Goal: Information Seeking & Learning: Find specific fact

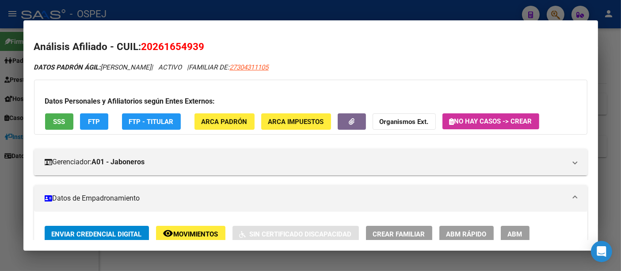
click at [239, 9] on div at bounding box center [310, 135] width 621 height 271
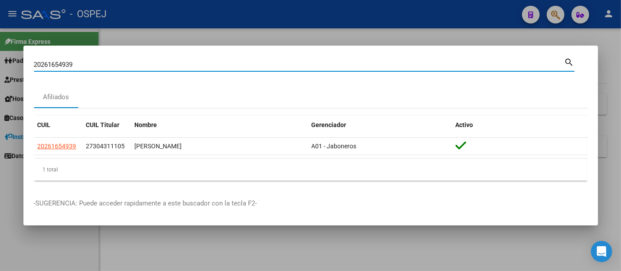
click at [114, 68] on input "20261654939" at bounding box center [299, 65] width 531 height 8
type input "2"
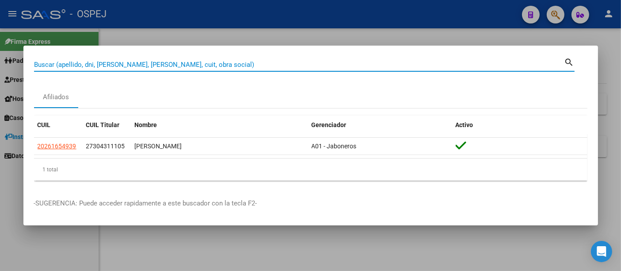
paste input "51.230.062"
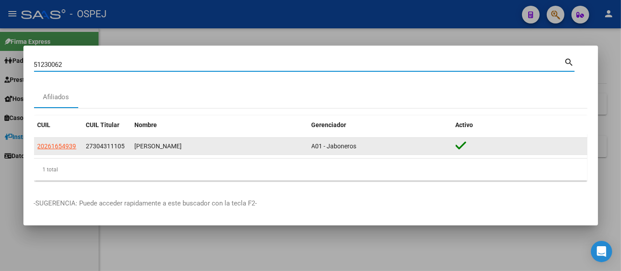
type input "51230062"
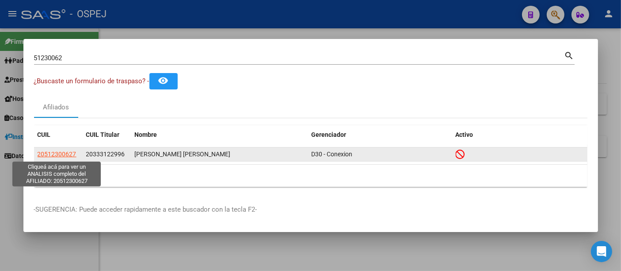
click at [69, 153] on span "20512300627" at bounding box center [57, 153] width 39 height 7
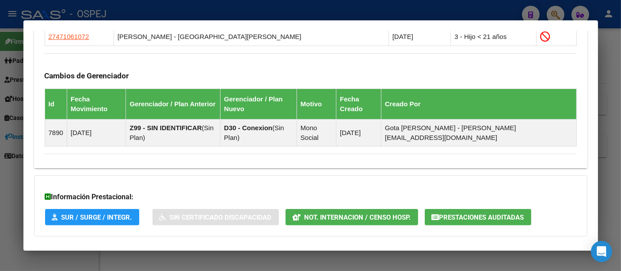
scroll to position [619, 0]
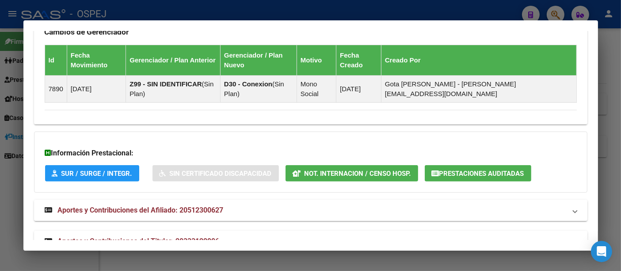
click at [196, 237] on span "Aportes y Contribuciones del Titular: 20333122996" at bounding box center [139, 241] width 162 height 8
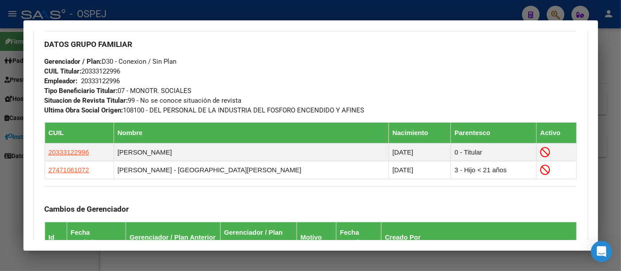
scroll to position [442, 0]
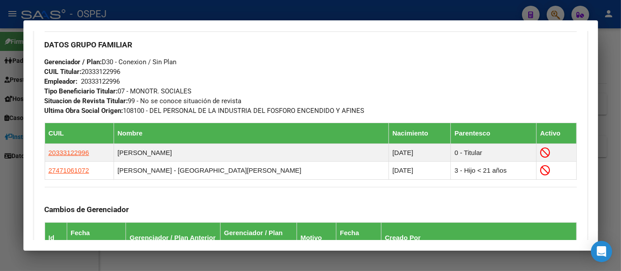
drag, startPoint x: 83, startPoint y: 69, endPoint x: 128, endPoint y: 72, distance: 44.8
click at [128, 72] on div "DATOS GRUPO FAMILIAR Gerenciador / Plan: D30 - Conexion / Sin Plan CUIL Titular…" at bounding box center [311, 73] width 532 height 84
copy span "20333122996"
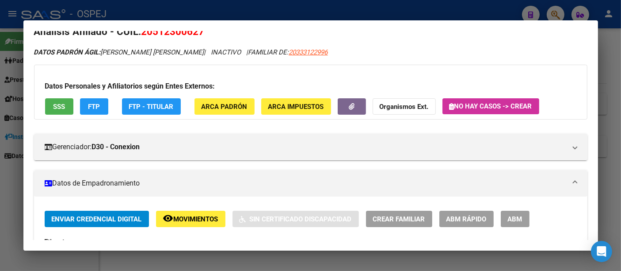
scroll to position [0, 0]
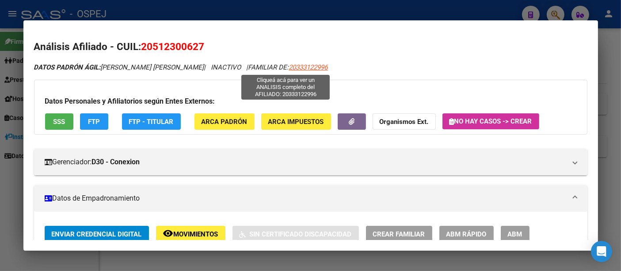
click at [289, 65] on span "20333122996" at bounding box center [308, 67] width 39 height 8
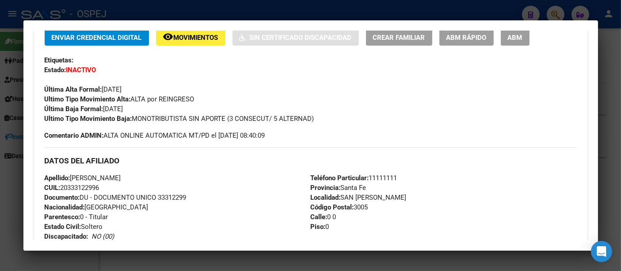
scroll to position [245, 0]
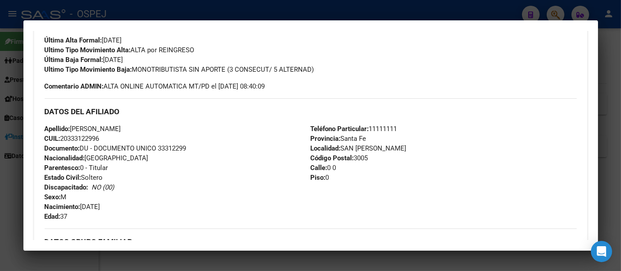
drag, startPoint x: 72, startPoint y: 126, endPoint x: 119, endPoint y: 137, distance: 48.1
click at [119, 137] on div "Apellido: [PERSON_NAME] CUIL: 20333122996 Documento: DU - DOCUMENTO UNICO 33312…" at bounding box center [178, 172] width 266 height 97
copy div "[PERSON_NAME] CUIL: 20333122996"
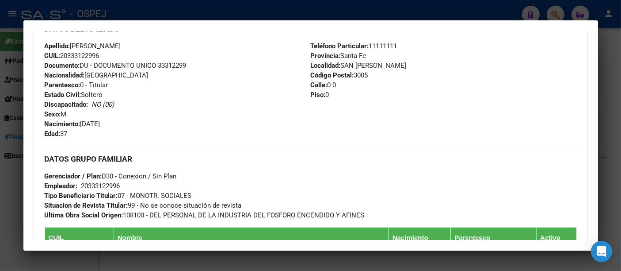
scroll to position [442, 0]
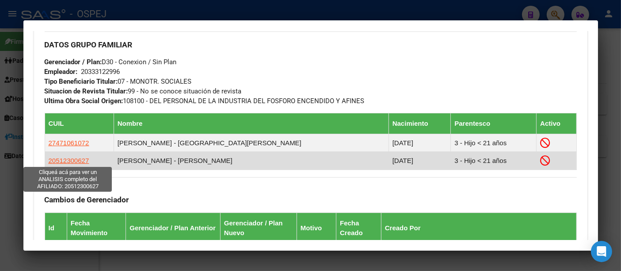
click at [60, 160] on span "20512300627" at bounding box center [69, 161] width 41 height 8
type textarea "20512300627"
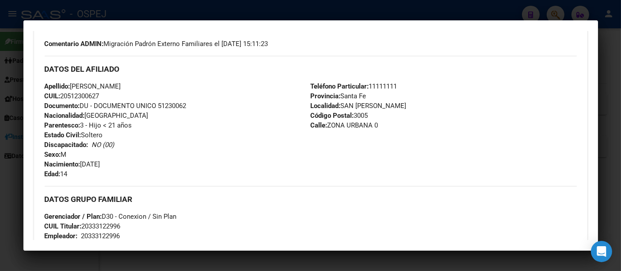
scroll to position [245, 0]
